Goal: Task Accomplishment & Management: Manage account settings

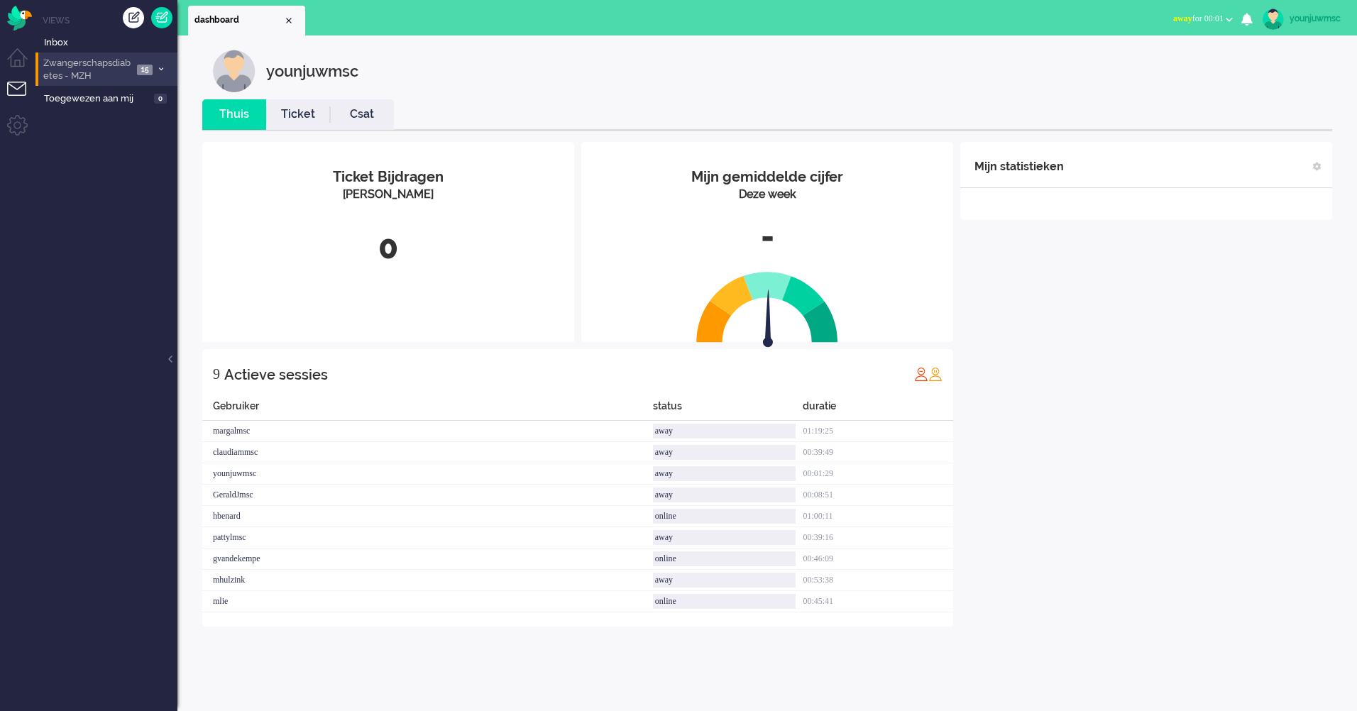
click at [77, 65] on span "Zwangerschapsdiabetes - MZH" at bounding box center [87, 70] width 92 height 26
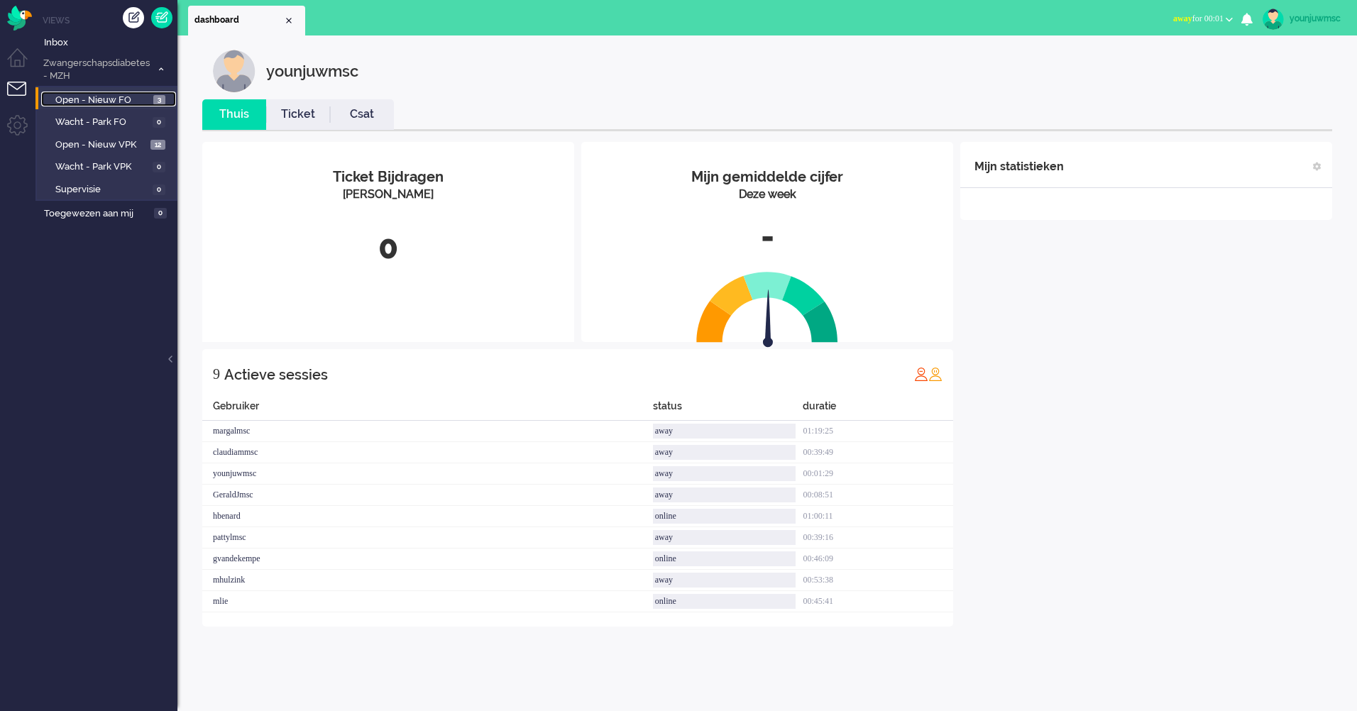
click at [111, 99] on span "Open - Nieuw FO" at bounding box center [102, 100] width 94 height 13
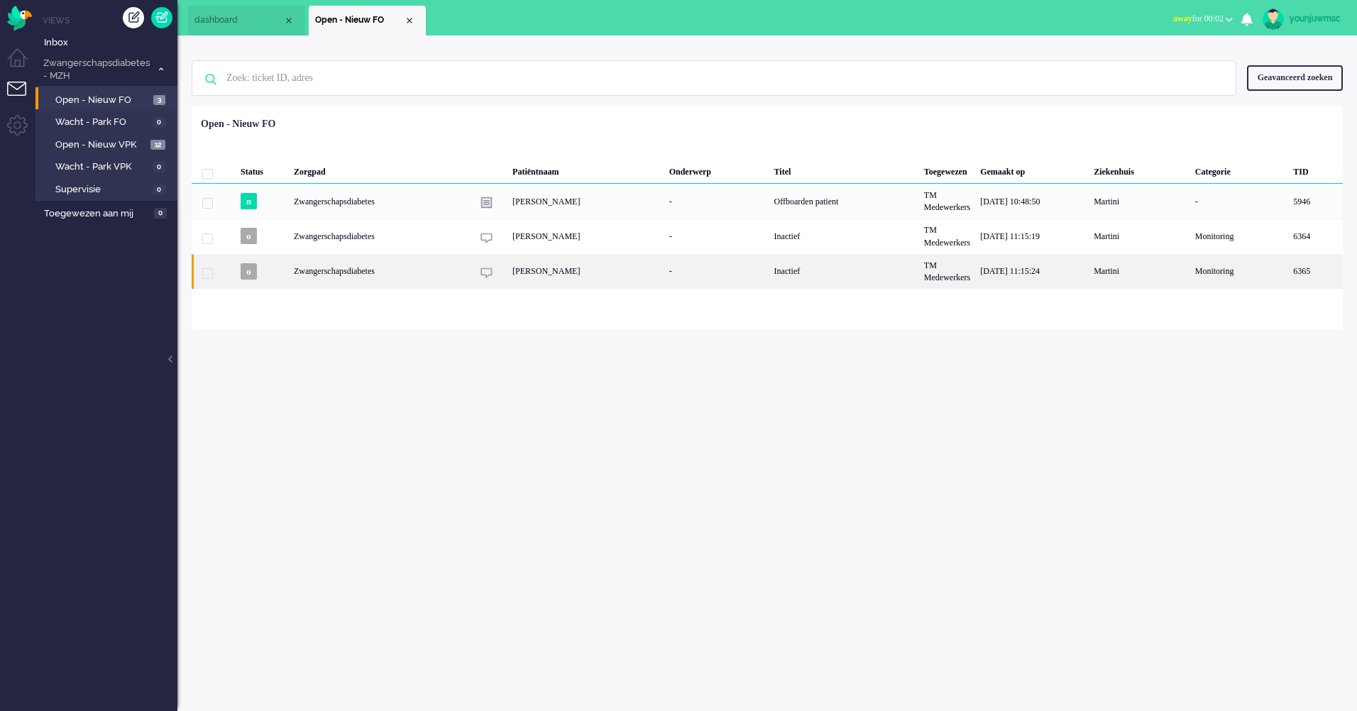
click at [796, 273] on div "Inactief" at bounding box center [844, 271] width 150 height 35
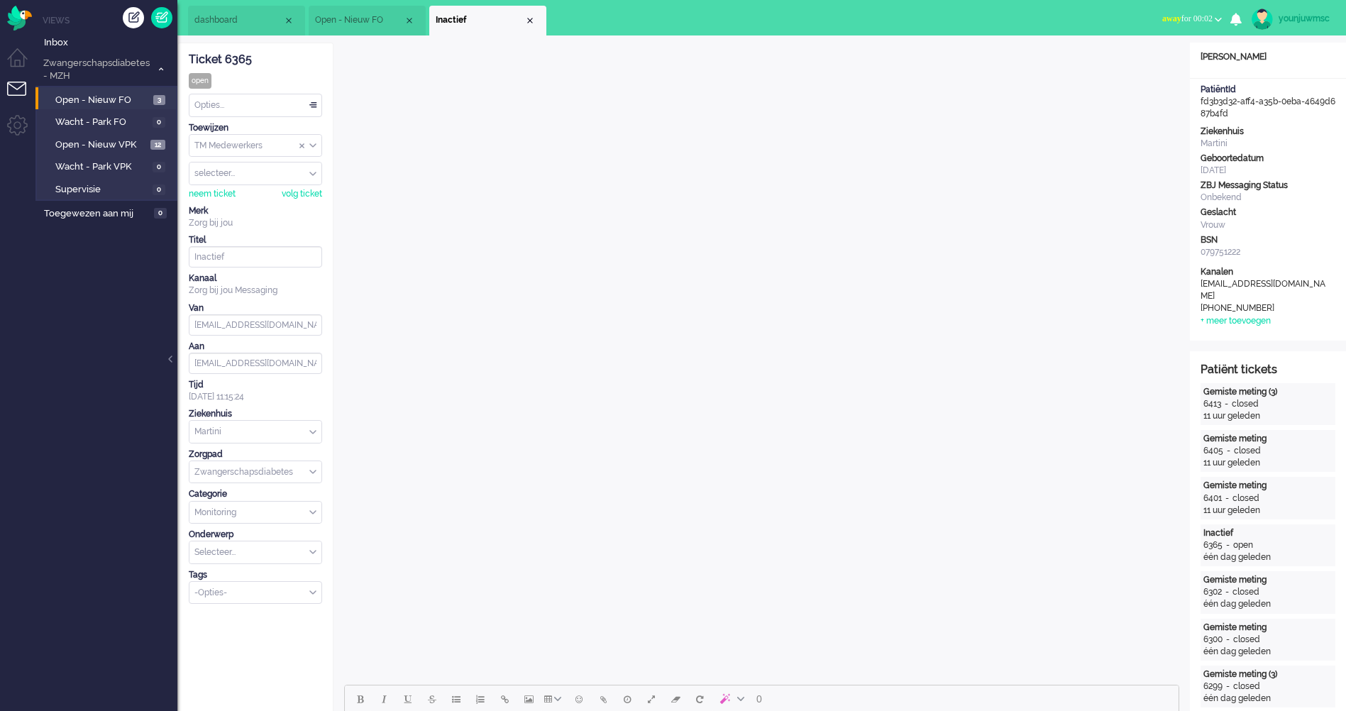
click at [534, 31] on li "Inactief" at bounding box center [487, 21] width 117 height 30
click at [533, 25] on div "Close tab" at bounding box center [529, 20] width 11 height 11
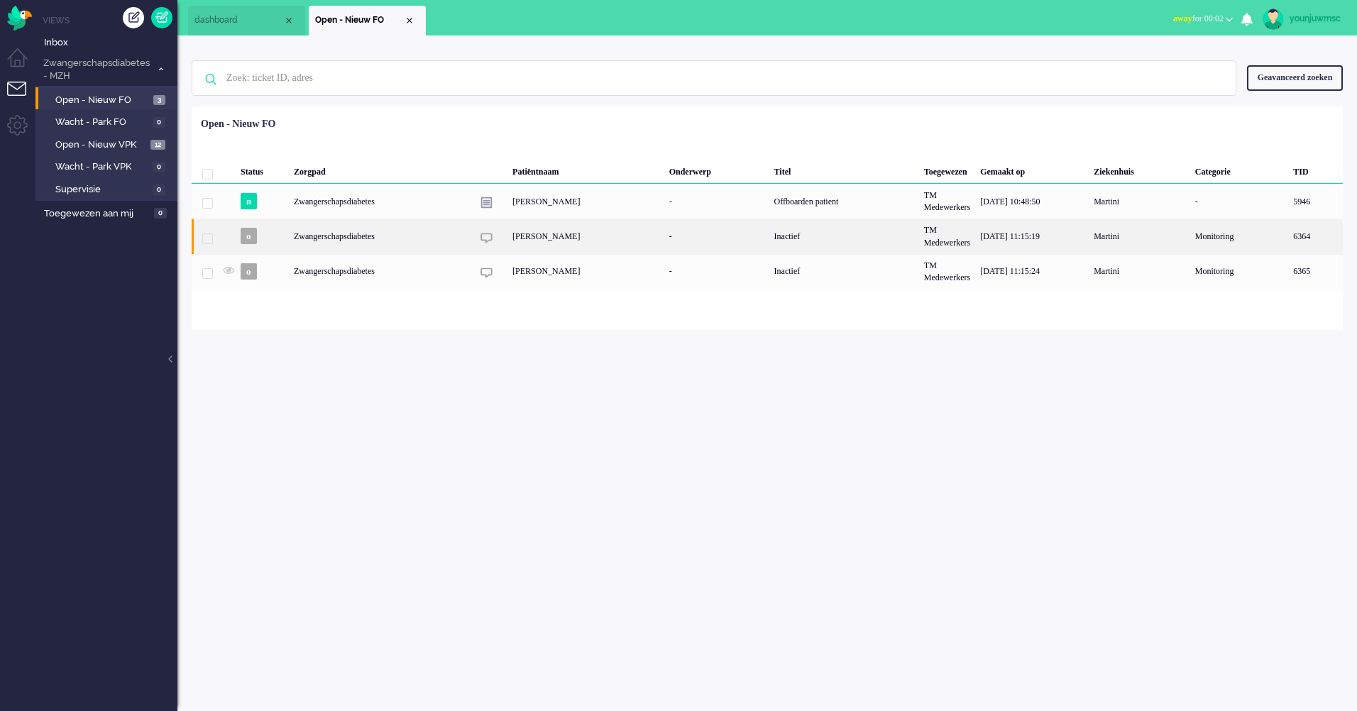
click at [579, 241] on div "[PERSON_NAME]" at bounding box center [585, 236] width 157 height 35
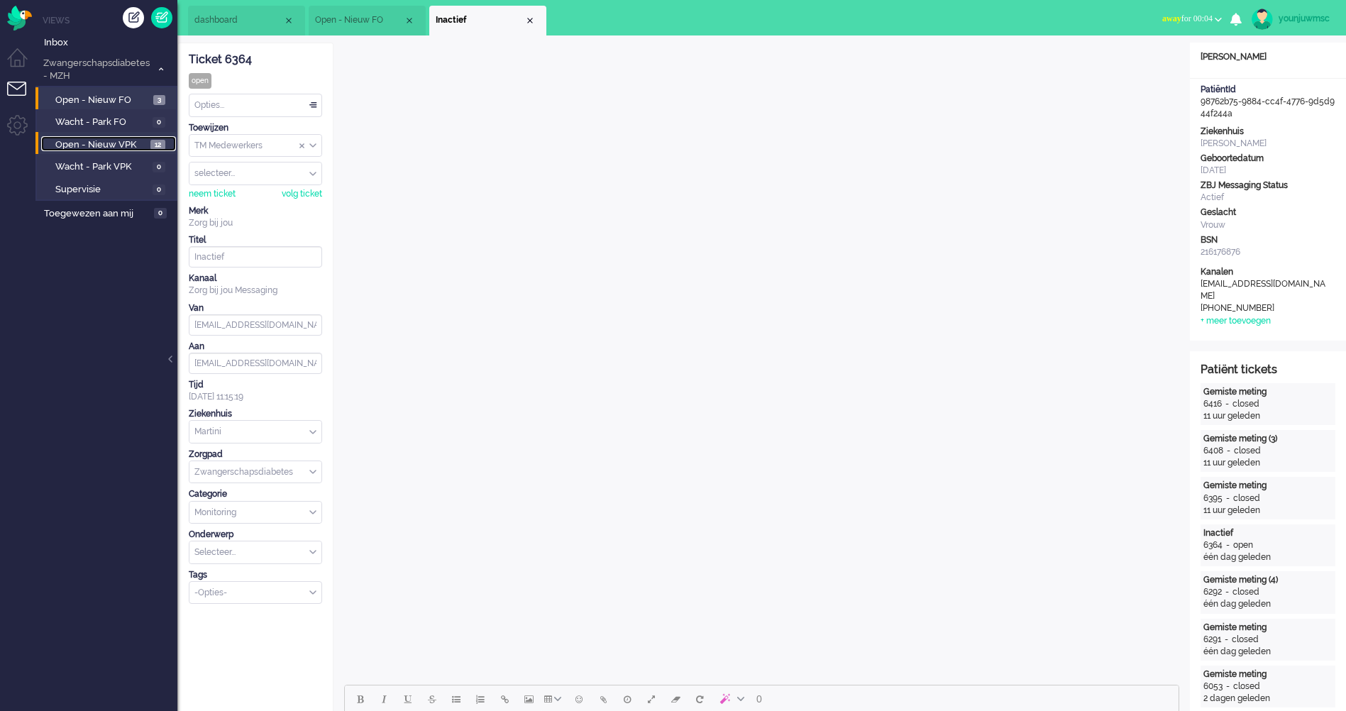
click at [107, 143] on span "Open - Nieuw VPK" at bounding box center [101, 144] width 92 height 13
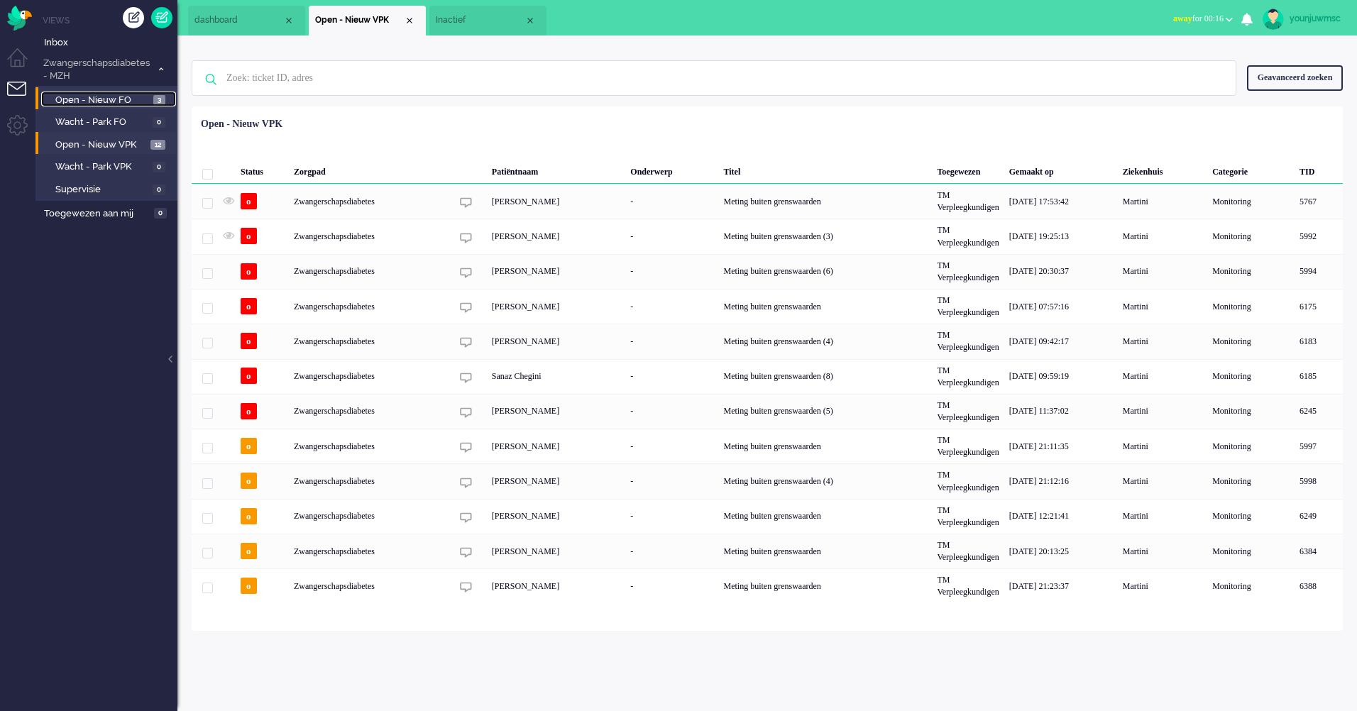
click at [97, 101] on span "Open - Nieuw FO" at bounding box center [102, 100] width 94 height 13
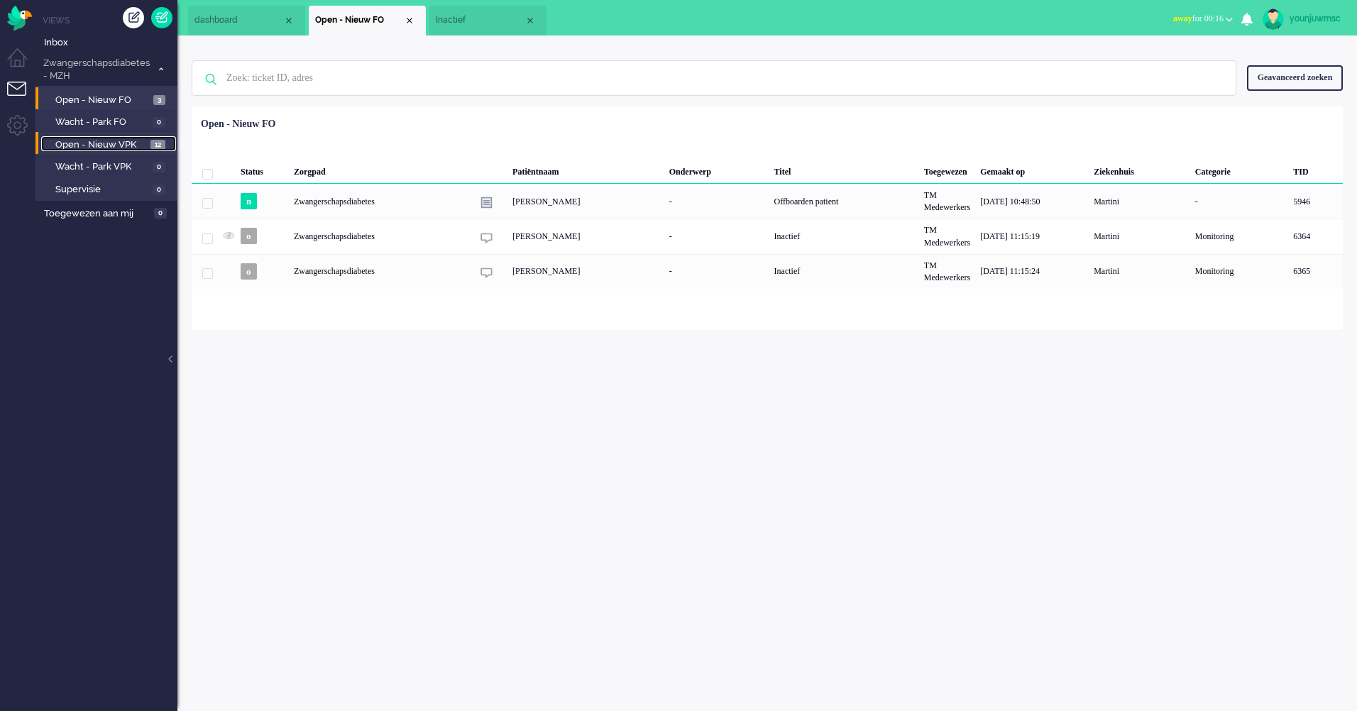
click at [70, 139] on span "Open - Nieuw VPK" at bounding box center [101, 144] width 92 height 13
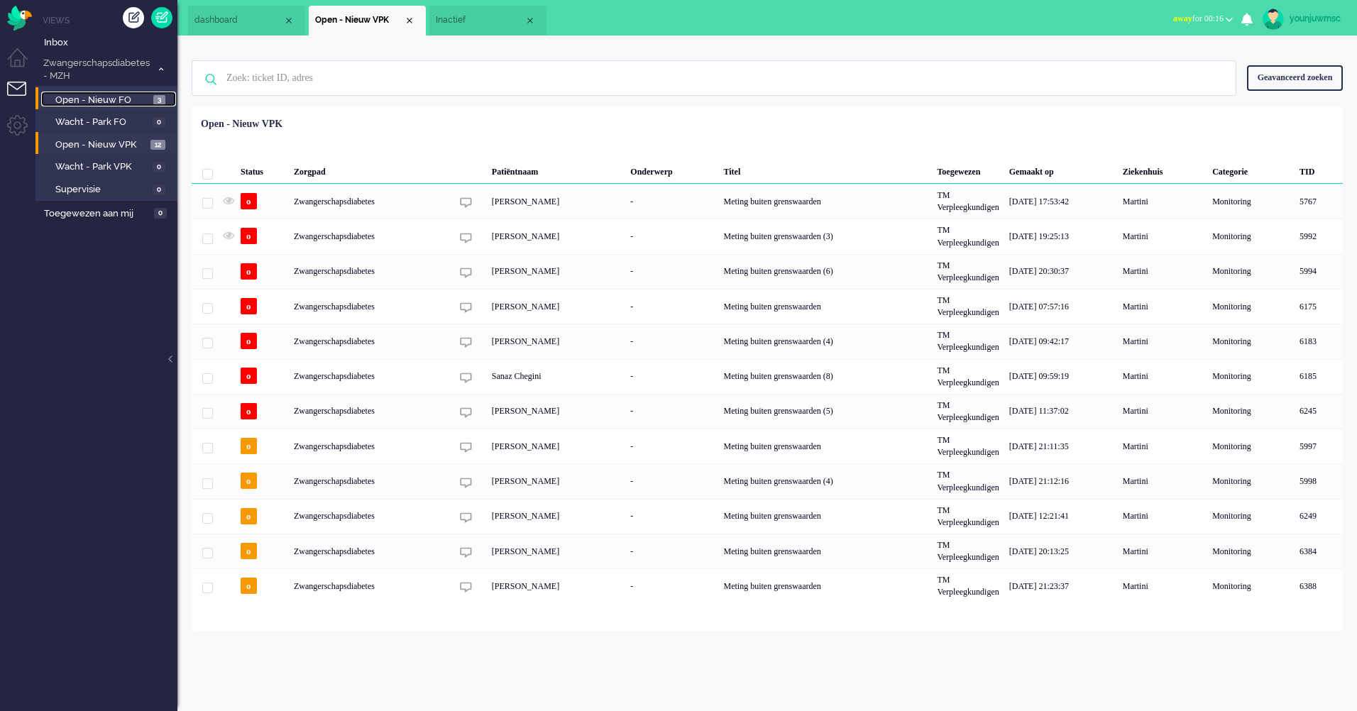
click at [104, 103] on span "Open - Nieuw FO" at bounding box center [102, 100] width 94 height 13
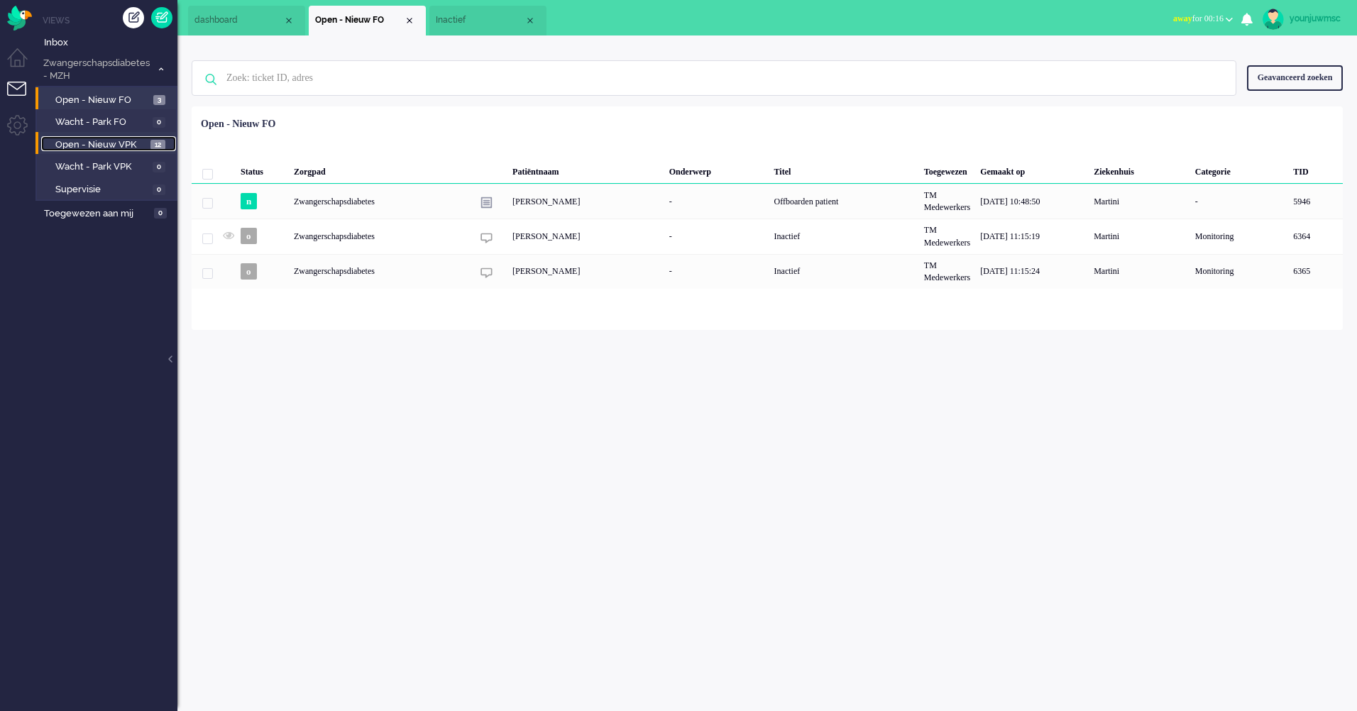
click at [77, 136] on link "Open - Nieuw VPK 12" at bounding box center [108, 144] width 135 height 16
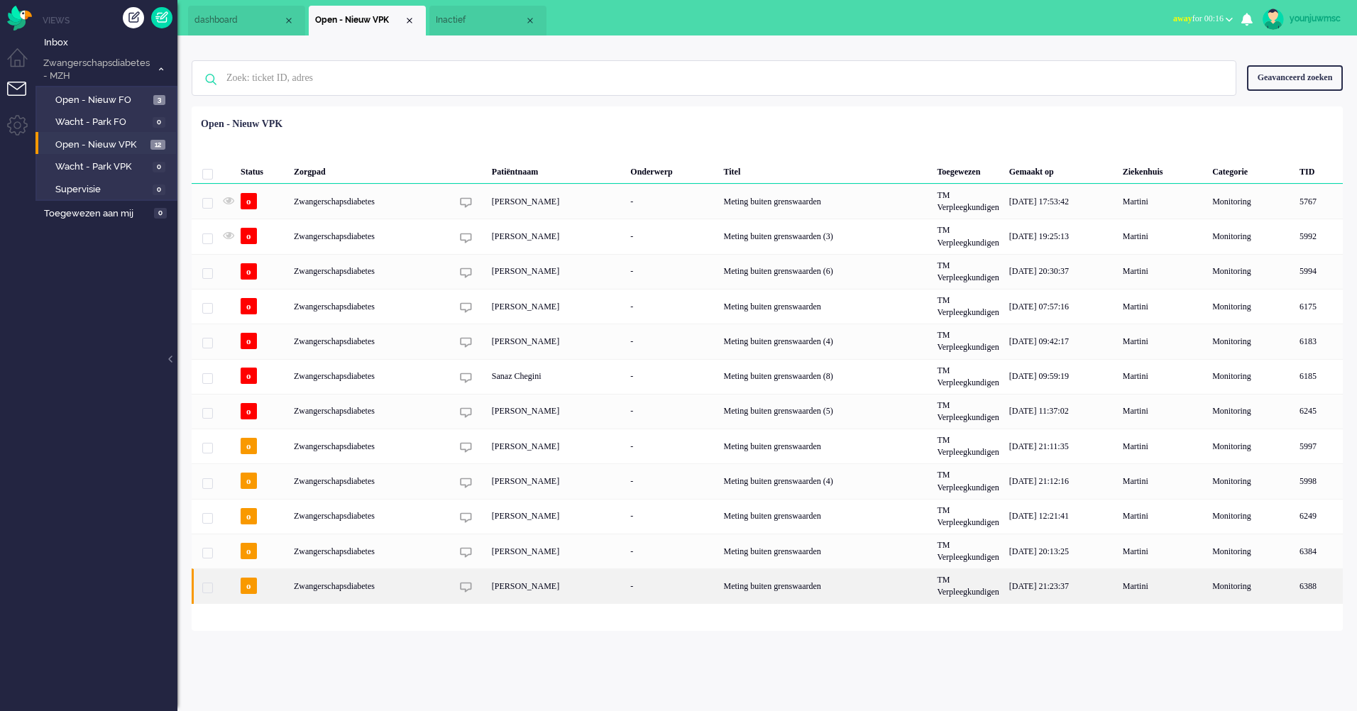
click at [507, 592] on div "[PERSON_NAME]" at bounding box center [556, 585] width 139 height 35
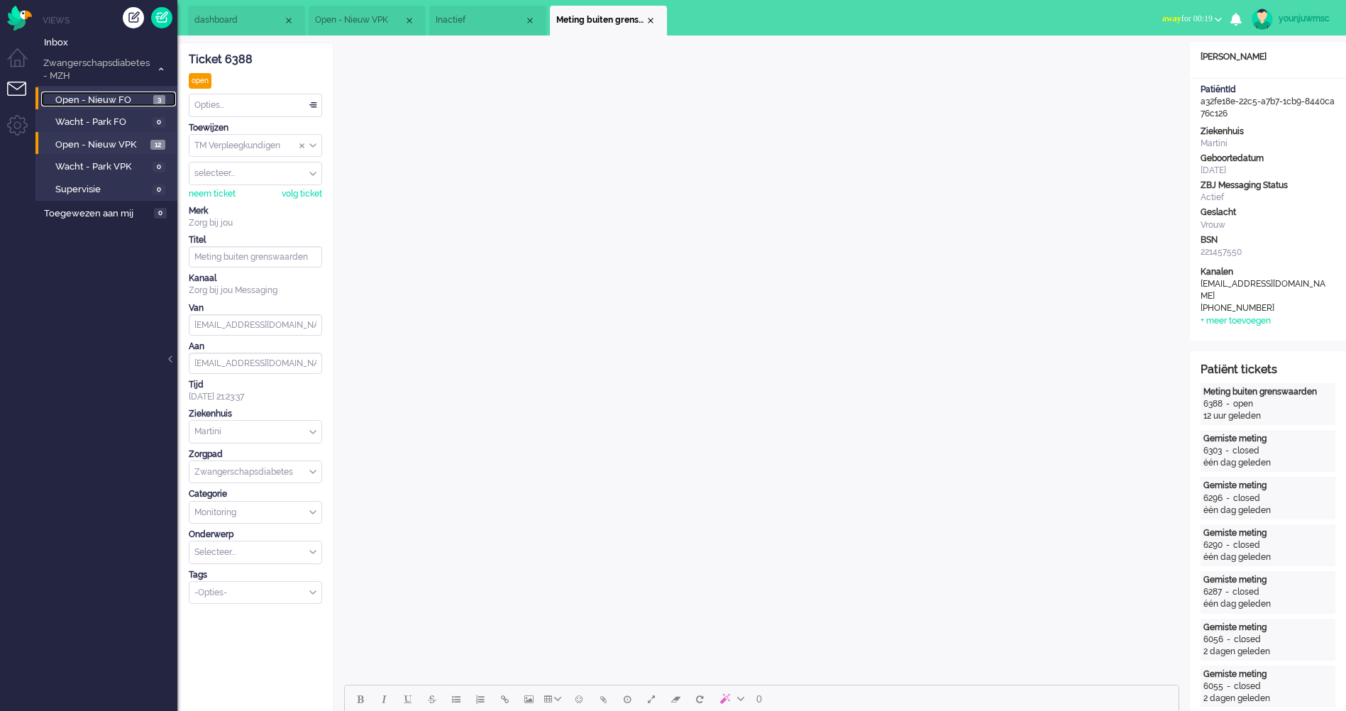
click at [70, 94] on span "Open - Nieuw FO" at bounding box center [102, 100] width 94 height 13
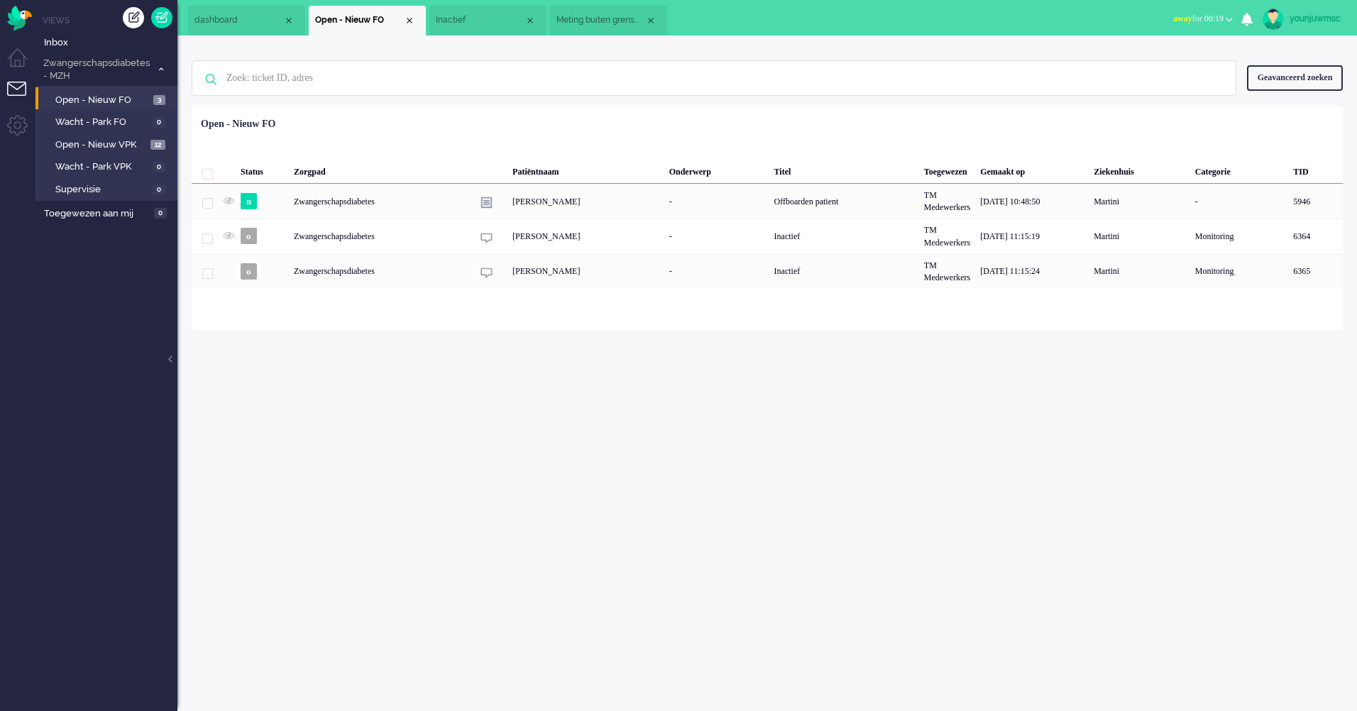
click at [865, 486] on div "younjuwmsc Thuis Ticket Csat Mijn gemiddelde cijfer Deze week - Ticket Bijdrage…" at bounding box center [767, 373] width 1180 height 676
click at [88, 145] on span "Open - Nieuw VPK" at bounding box center [101, 144] width 92 height 13
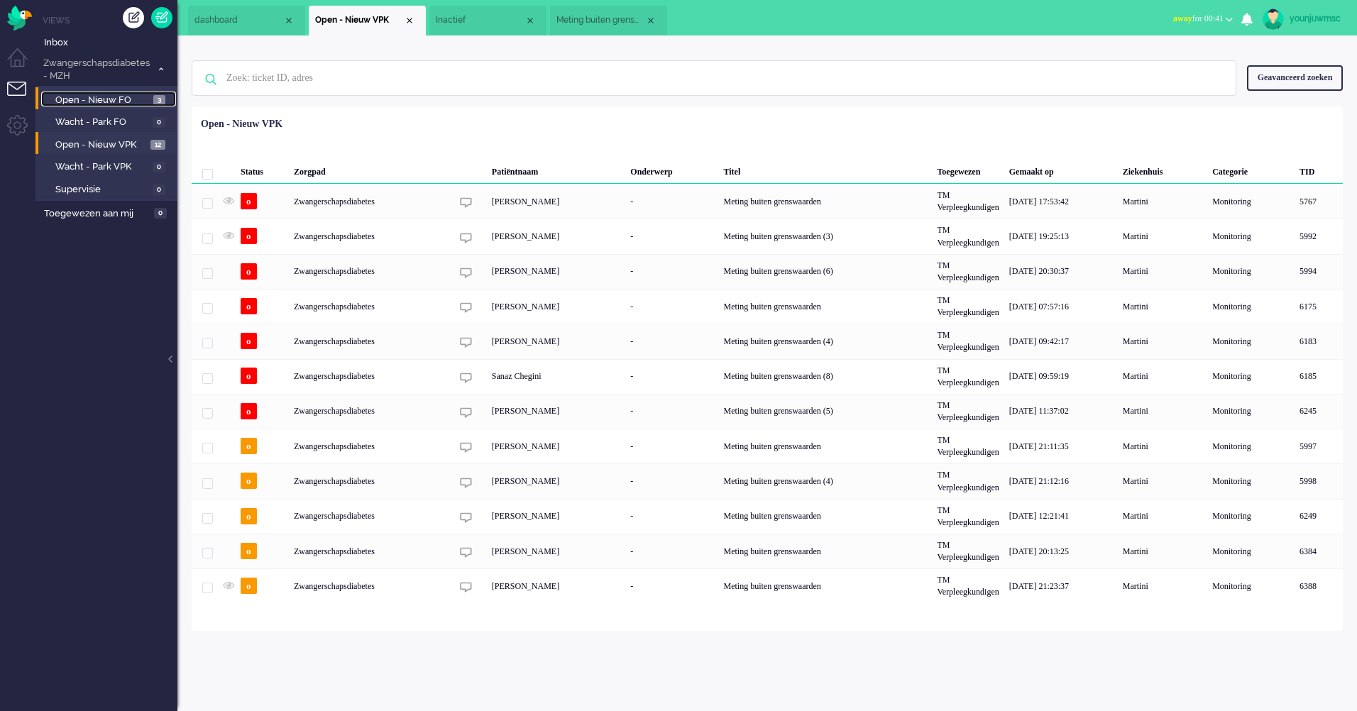
click at [86, 101] on span "Open - Nieuw FO" at bounding box center [102, 100] width 94 height 13
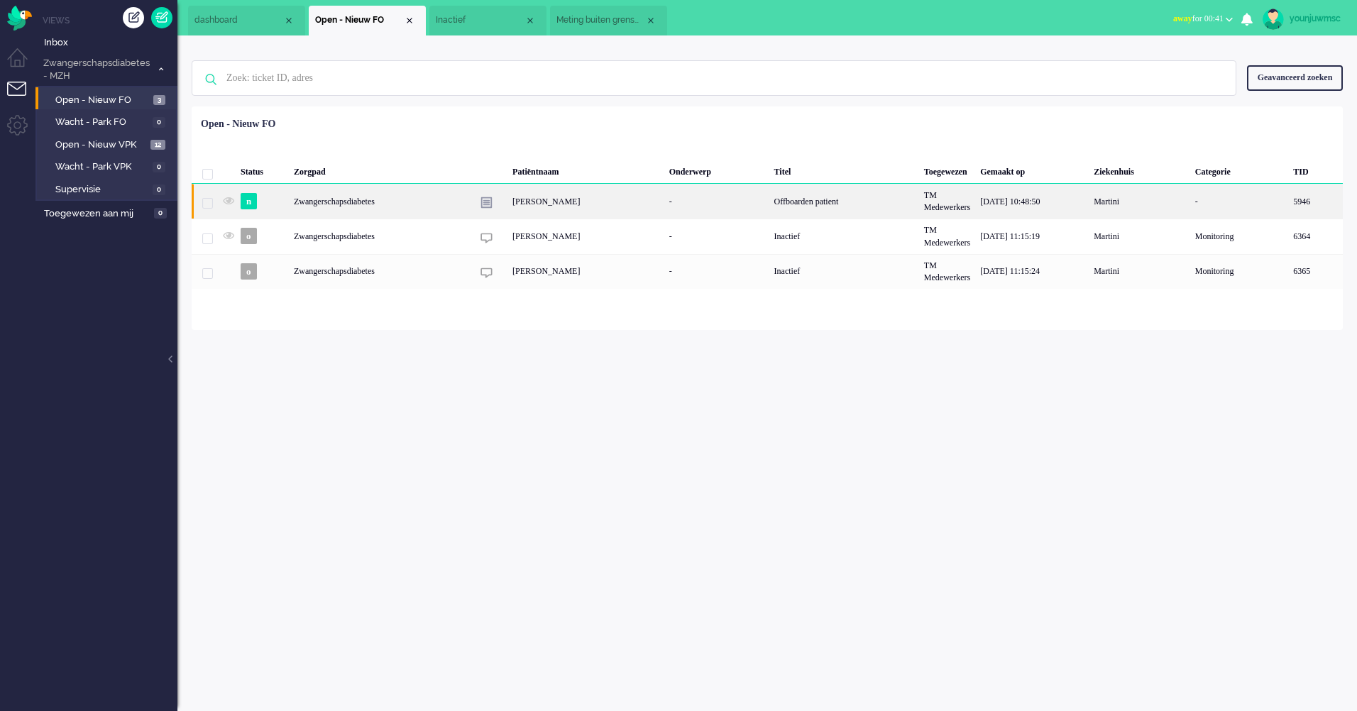
click at [556, 208] on div "[PERSON_NAME]" at bounding box center [585, 201] width 157 height 35
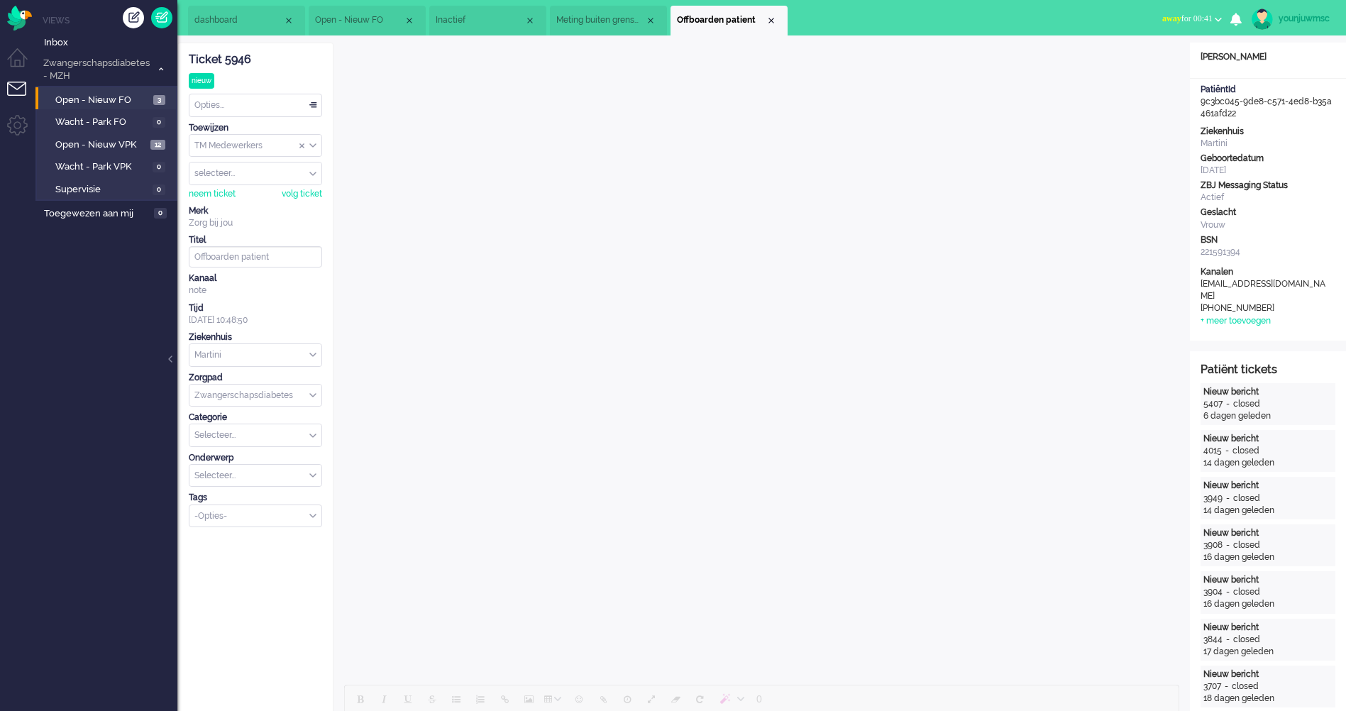
click at [261, 62] on div "Ticket 5946" at bounding box center [255, 60] width 133 height 16
